Goal: Find specific page/section: Find specific page/section

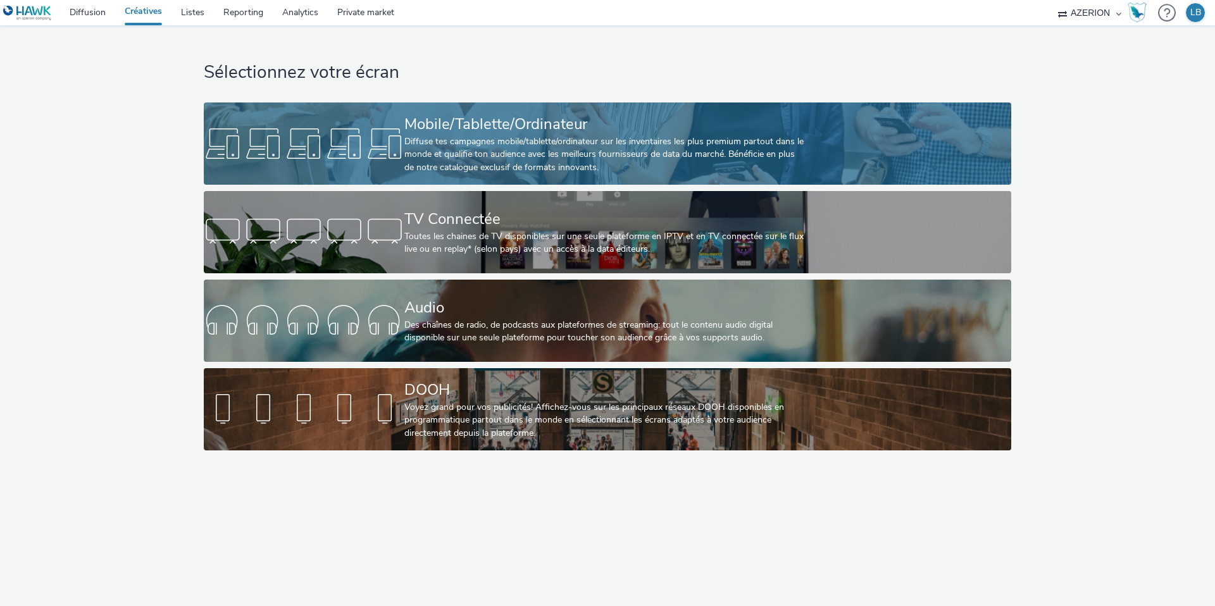
click at [299, 136] on div at bounding box center [304, 143] width 201 height 40
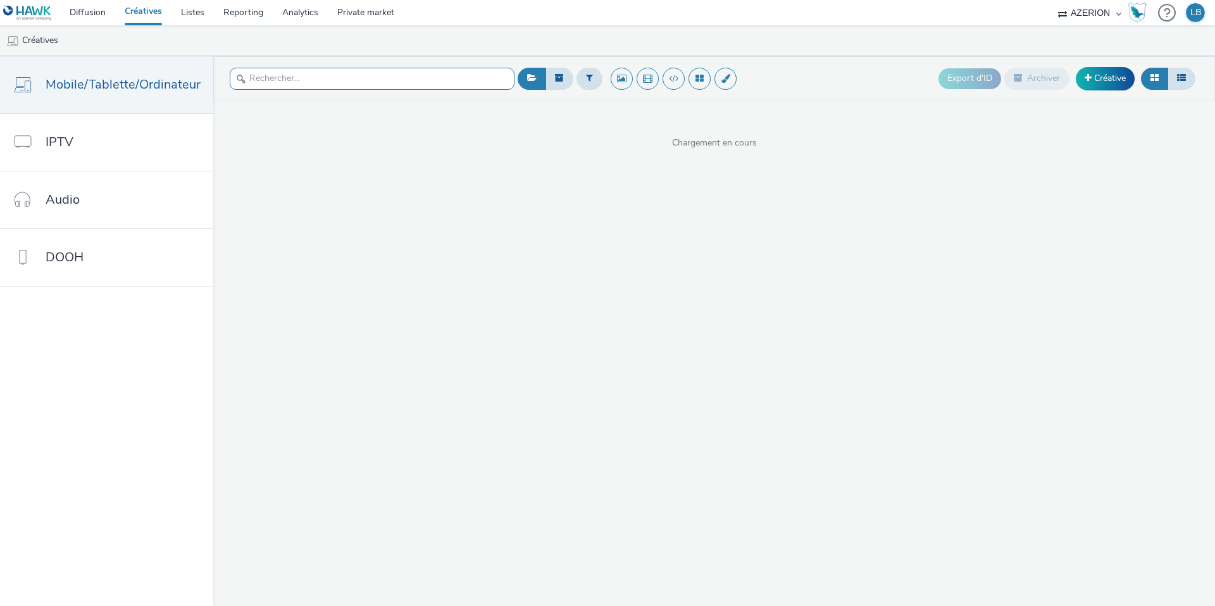
click at [275, 78] on input "text" at bounding box center [372, 79] width 285 height 22
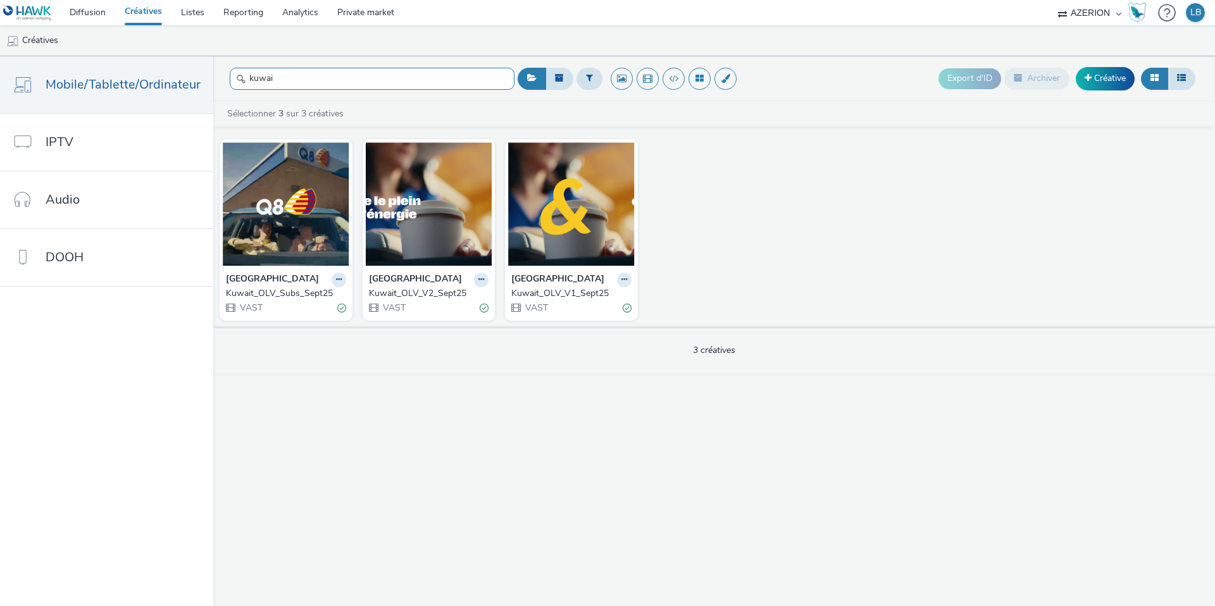
type input "kuwai"
click at [292, 290] on div "Kuwait_OLV_Subs_Sept25" at bounding box center [283, 293] width 115 height 13
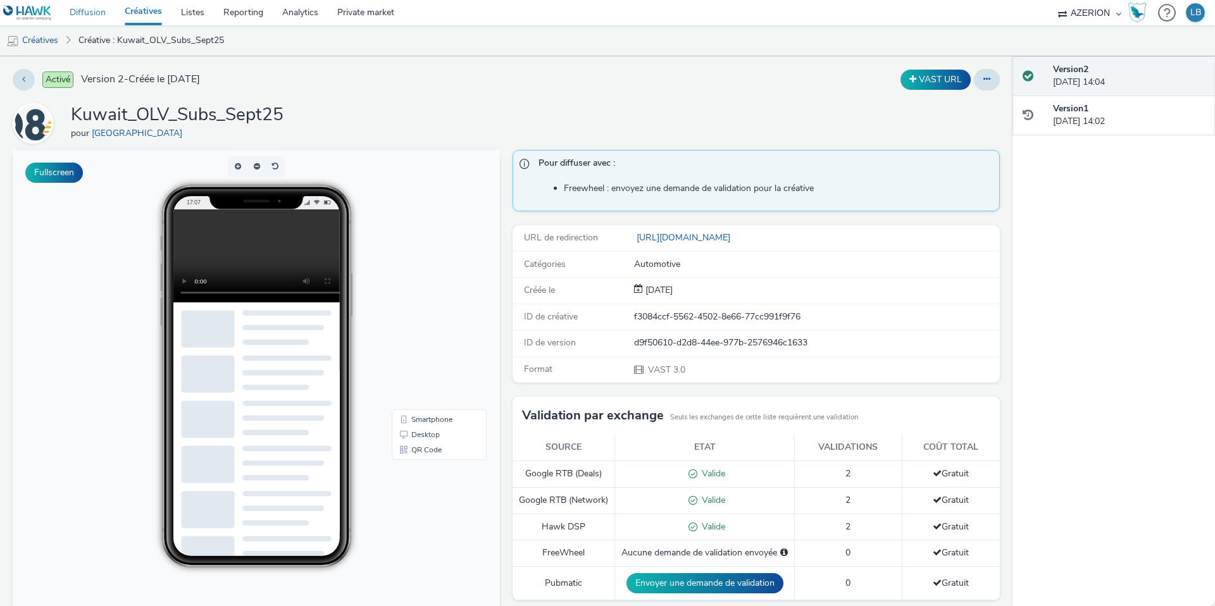
click at [84, 9] on link "Diffusion" at bounding box center [87, 12] width 55 height 25
